Goal: Task Accomplishment & Management: Manage account settings

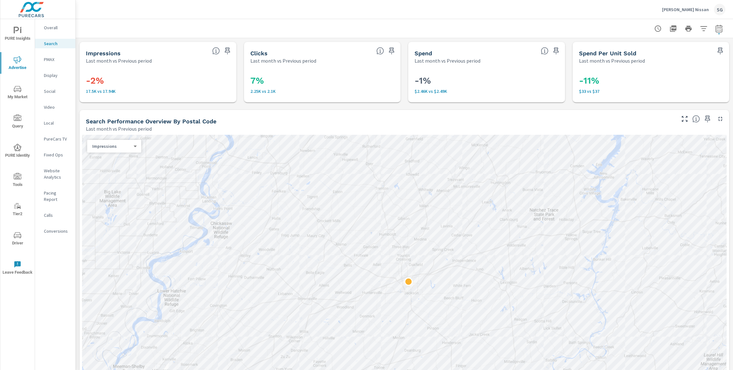
scroll to position [553, 0]
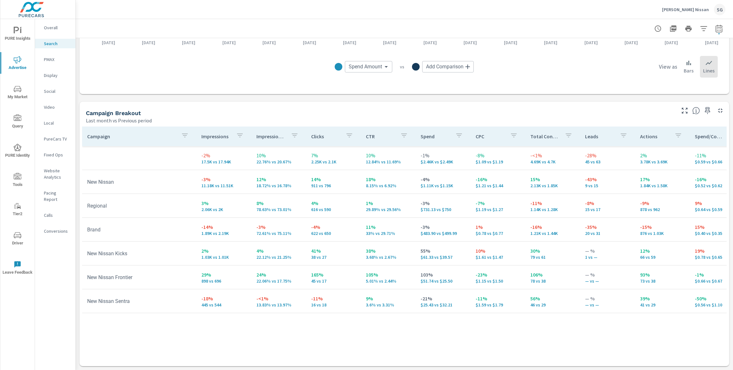
click at [701, 8] on p "Chuck Hutton Nissan" at bounding box center [685, 10] width 47 height 6
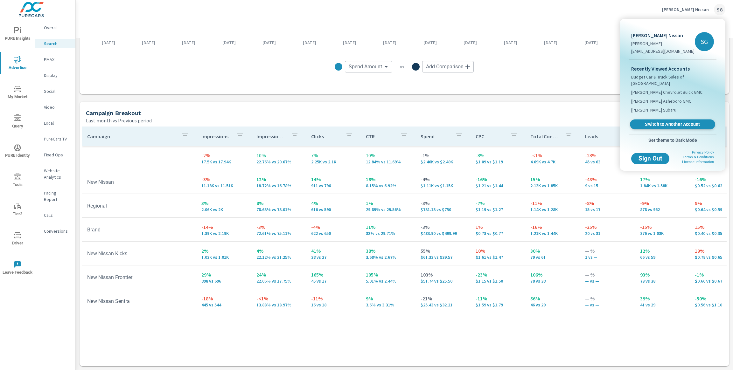
click at [651, 121] on span "Switch to Another Account" at bounding box center [672, 124] width 78 height 6
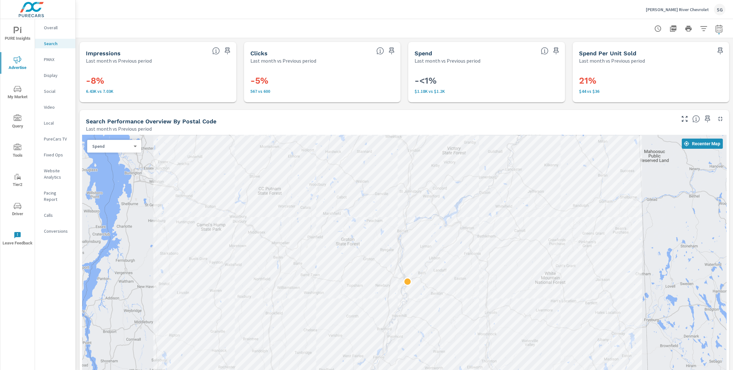
click at [240, 110] on div "Search Performance Overview By Postal Code Last month vs Previous period" at bounding box center [377, 121] width 597 height 23
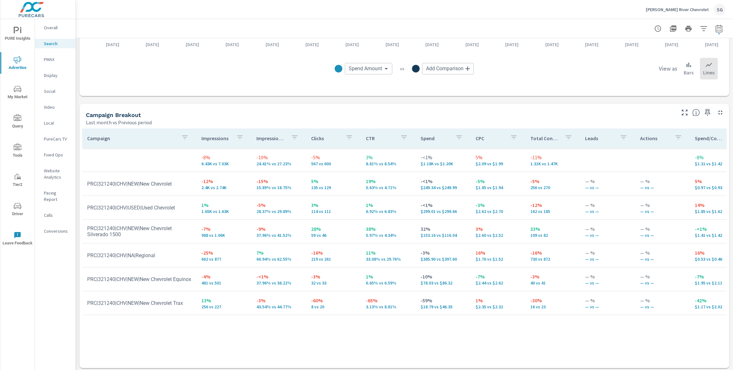
scroll to position [553, 0]
click at [17, 210] on span "Driver" at bounding box center [17, 210] width 31 height 16
